Goal: Transaction & Acquisition: Purchase product/service

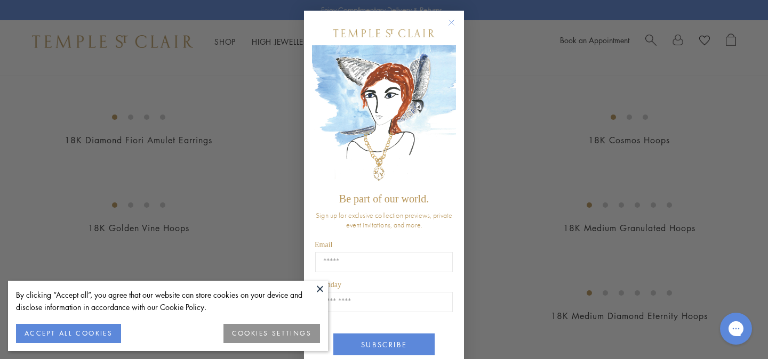
scroll to position [1038, 0]
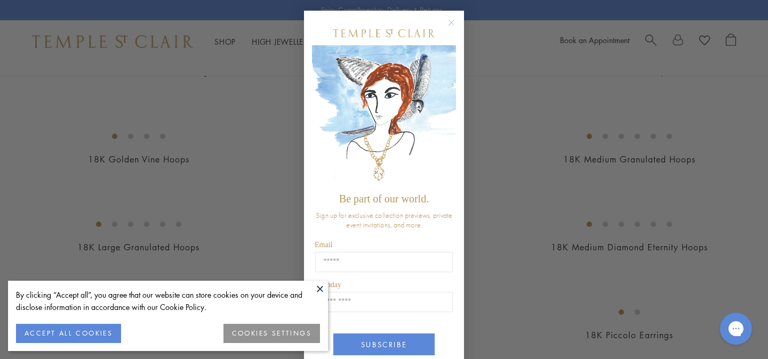
click at [321, 286] on button at bounding box center [320, 289] width 16 height 16
click at [449, 25] on icon "Close dialog" at bounding box center [451, 22] width 5 height 5
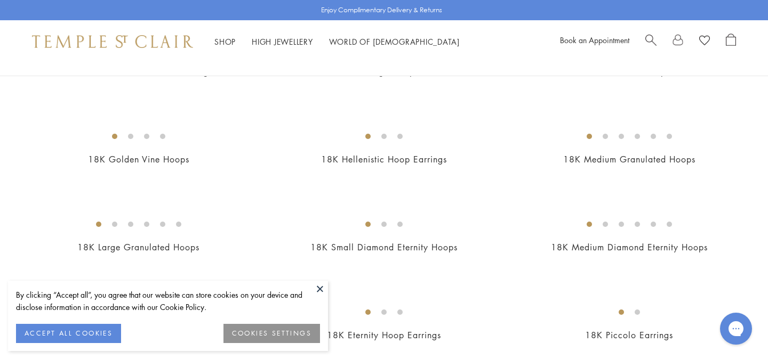
click at [319, 287] on button at bounding box center [320, 289] width 16 height 16
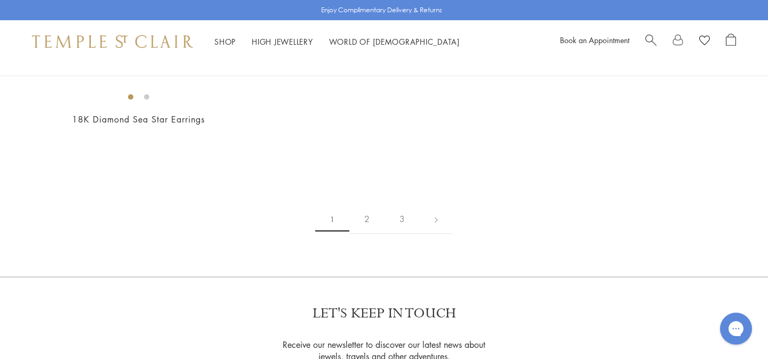
scroll to position [1606, 0]
click at [0, 0] on img at bounding box center [0, 0] width 0 height 0
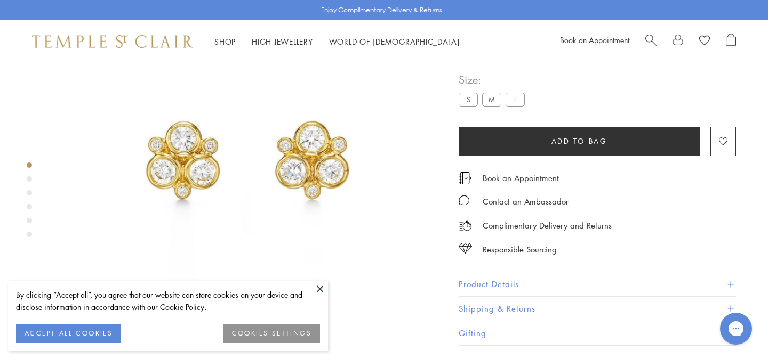
click at [314, 279] on img at bounding box center [247, 153] width 389 height 389
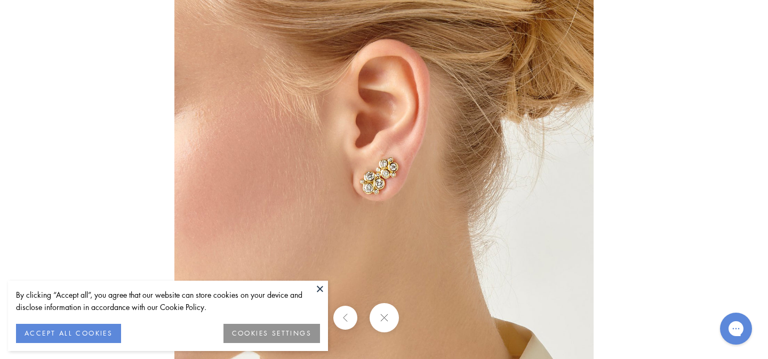
click at [319, 288] on button at bounding box center [320, 289] width 16 height 16
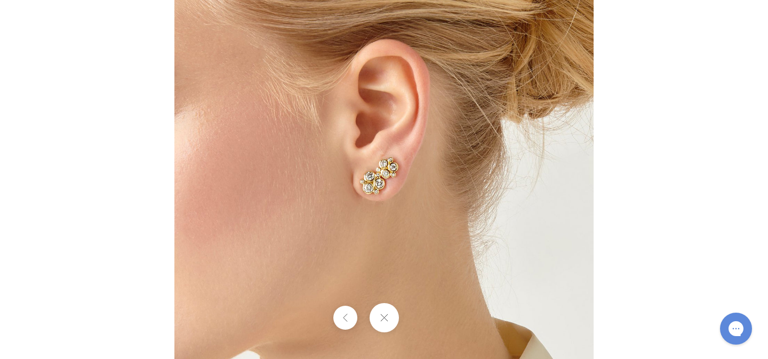
click at [349, 316] on button at bounding box center [345, 318] width 24 height 24
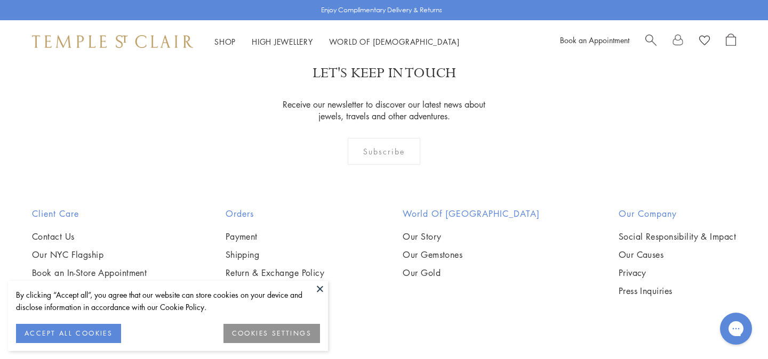
click at [322, 290] on button at bounding box center [320, 289] width 16 height 16
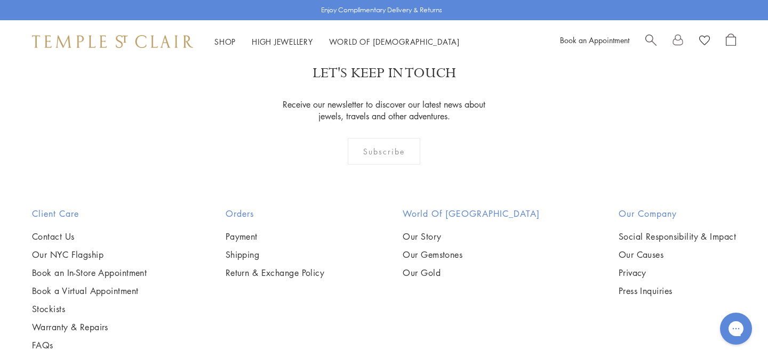
click at [0, 0] on img at bounding box center [0, 0] width 0 height 0
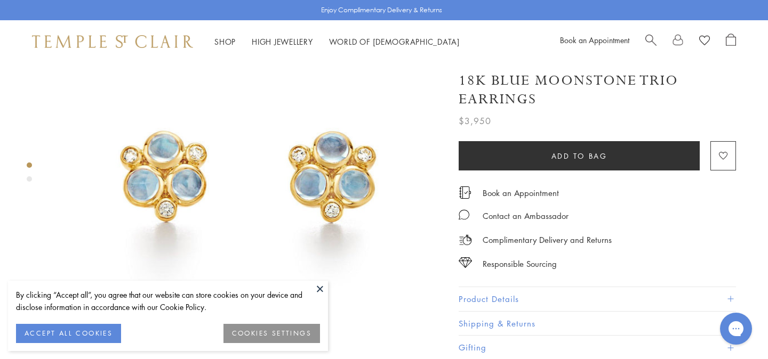
click at [318, 290] on button at bounding box center [320, 289] width 16 height 16
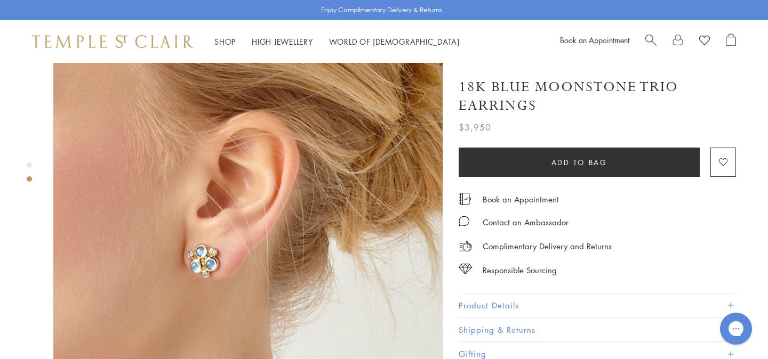
scroll to position [461, 0]
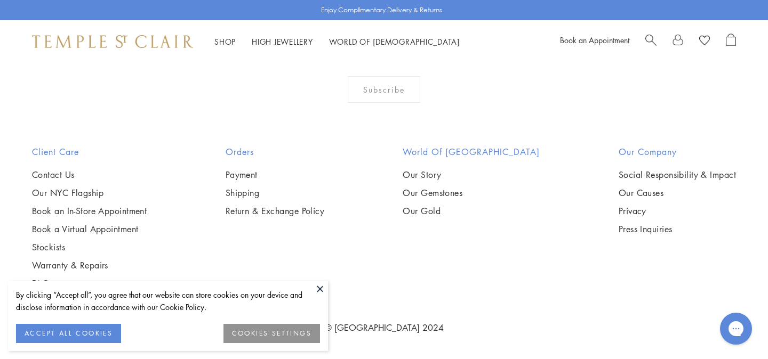
scroll to position [5254, 0]
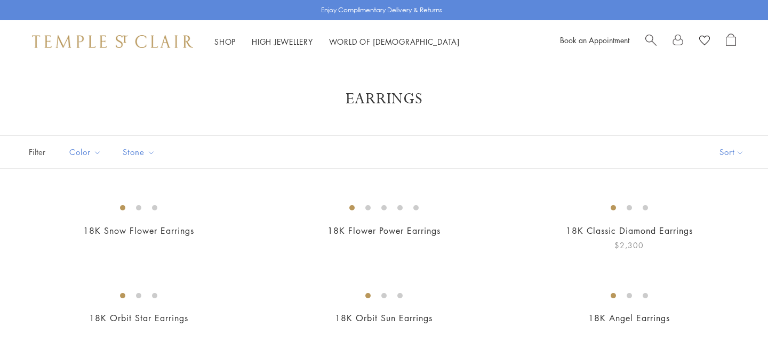
click at [0, 0] on img at bounding box center [0, 0] width 0 height 0
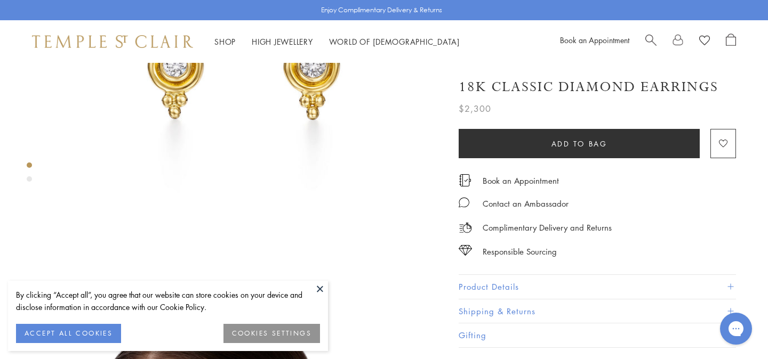
click at [319, 287] on button at bounding box center [320, 289] width 16 height 16
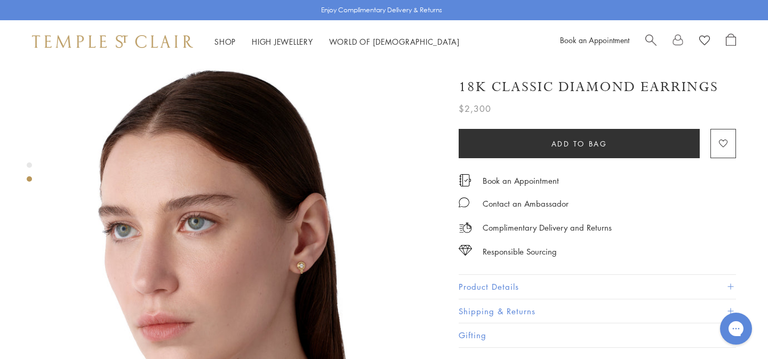
scroll to position [422, 0]
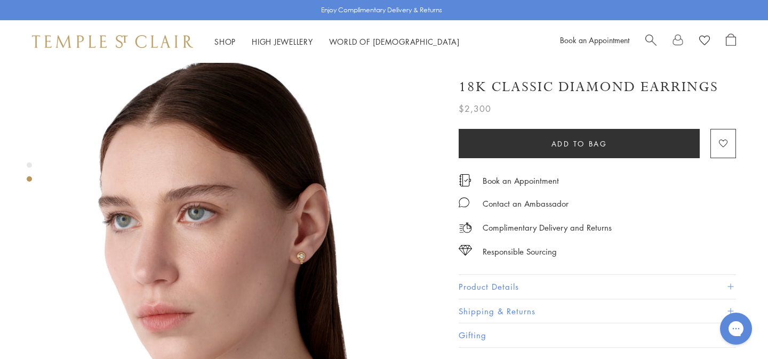
click at [305, 224] on img at bounding box center [247, 240] width 389 height 389
